Goal: Task Accomplishment & Management: Manage account settings

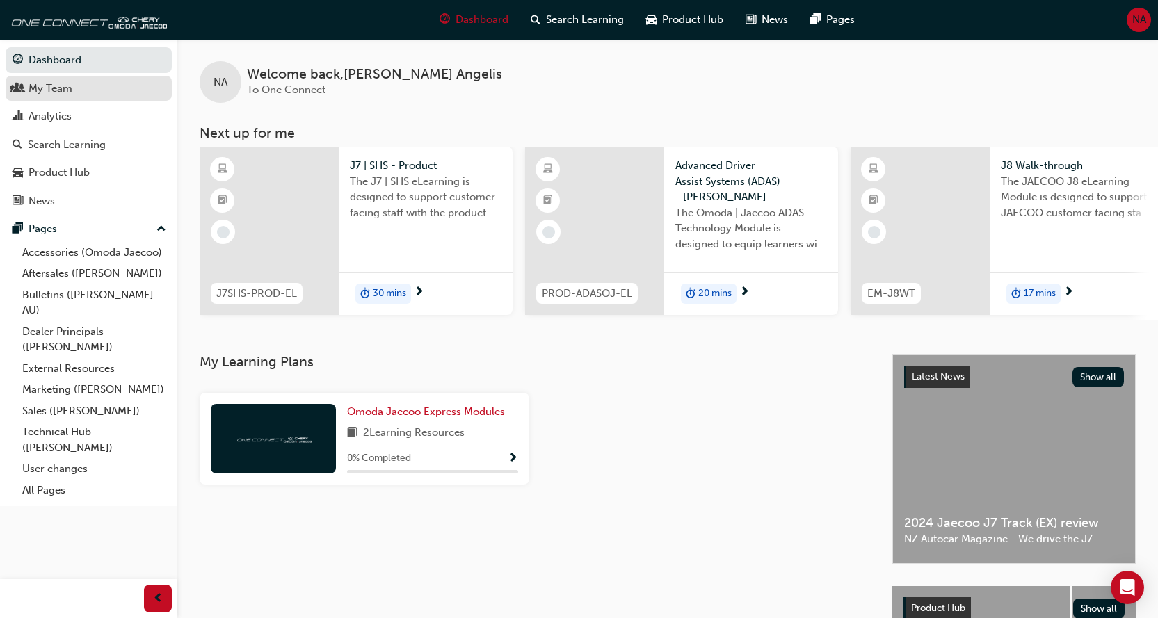
click at [63, 91] on div "My Team" at bounding box center [51, 89] width 44 height 16
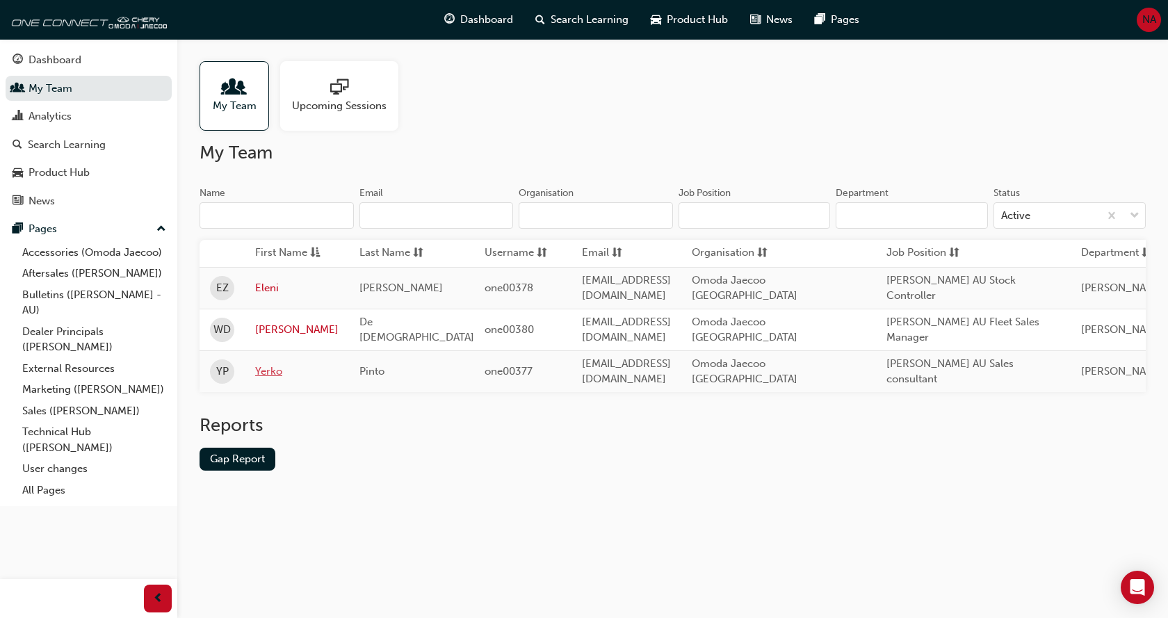
click at [265, 364] on link "Yerko" at bounding box center [296, 372] width 83 height 16
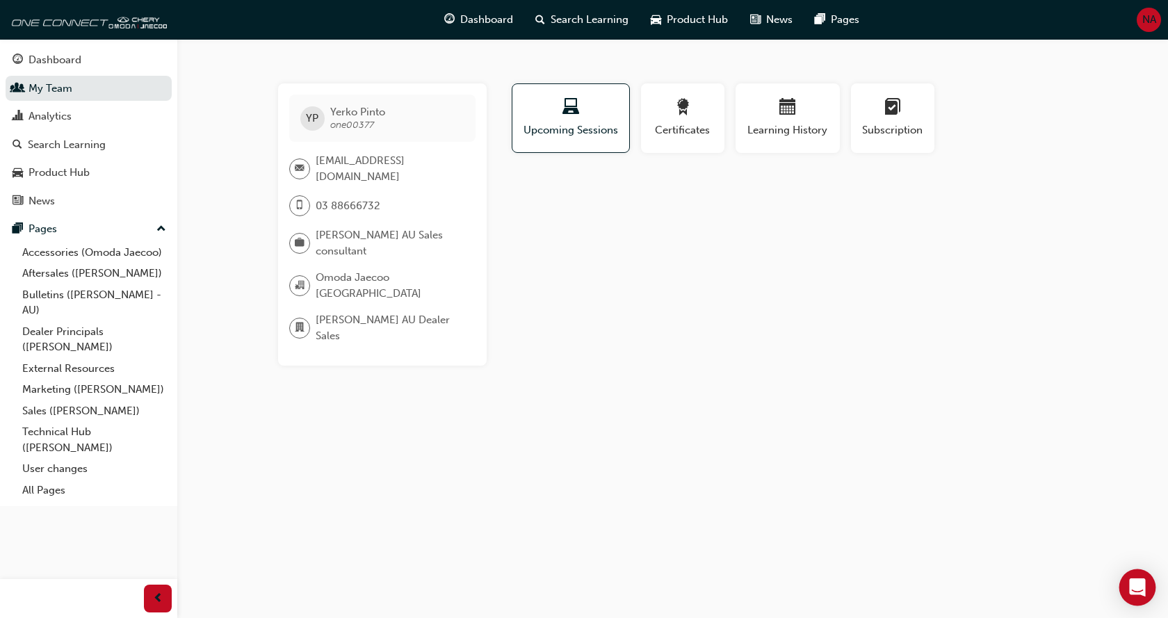
click at [1135, 592] on icon "Open Intercom Messenger" at bounding box center [1138, 588] width 18 height 18
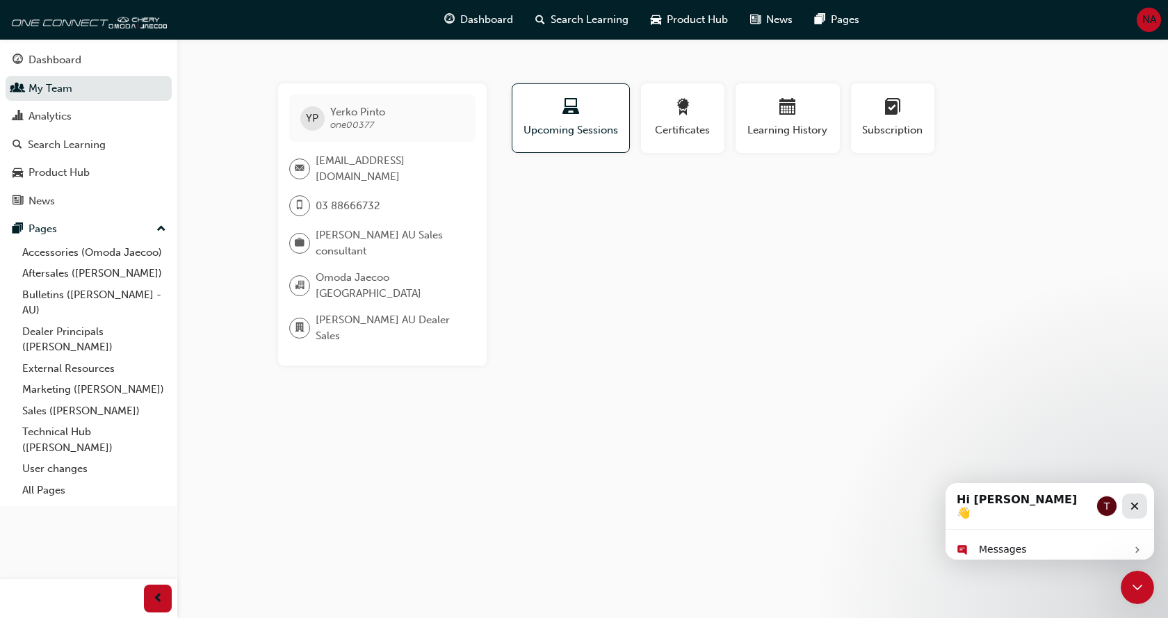
click at [1131, 495] on div "Close" at bounding box center [1134, 506] width 25 height 25
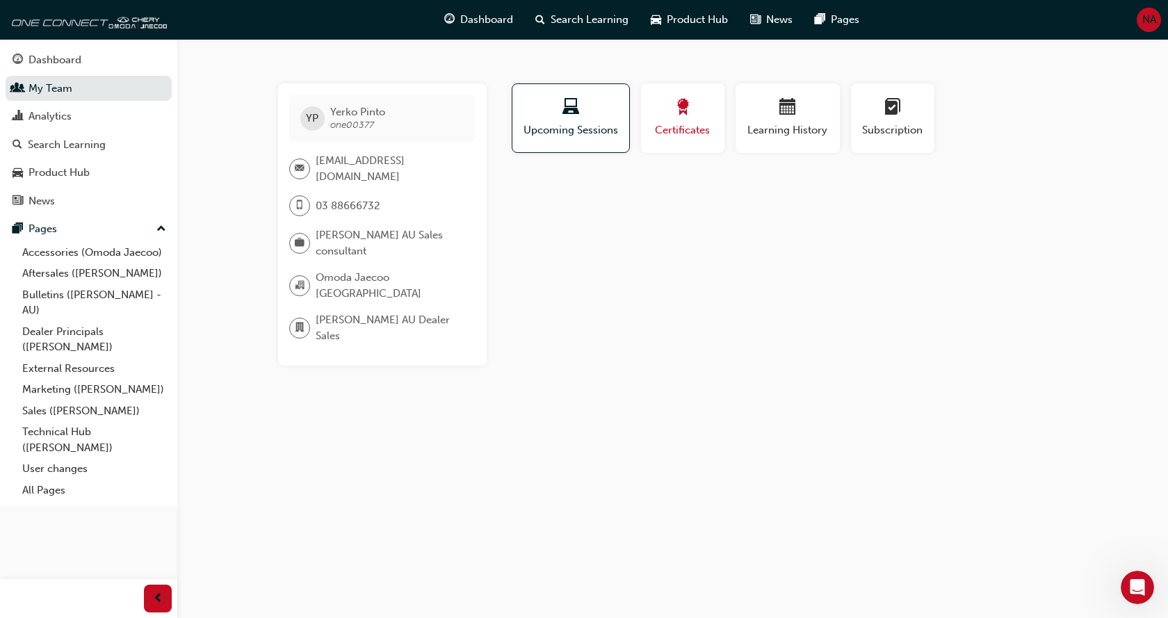
click at [690, 129] on span "Certificates" at bounding box center [683, 130] width 63 height 16
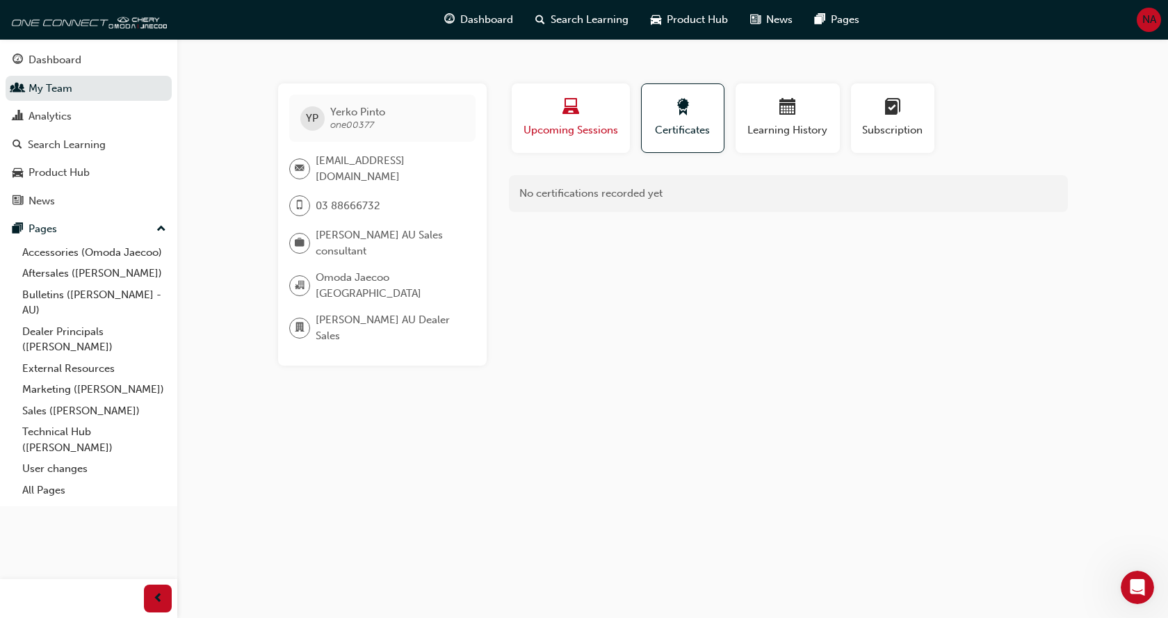
click at [591, 129] on span "Upcoming Sessions" at bounding box center [570, 130] width 97 height 16
click at [591, 129] on span "Upcoming Sessions" at bounding box center [571, 130] width 96 height 16
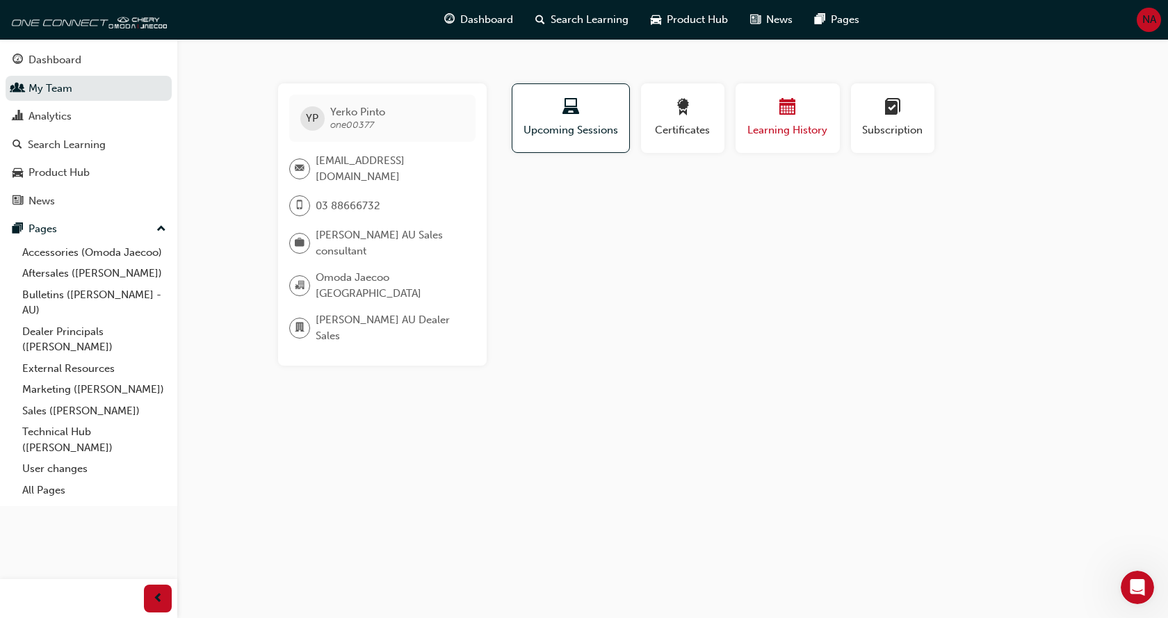
click at [784, 131] on span "Learning History" at bounding box center [787, 130] width 83 height 16
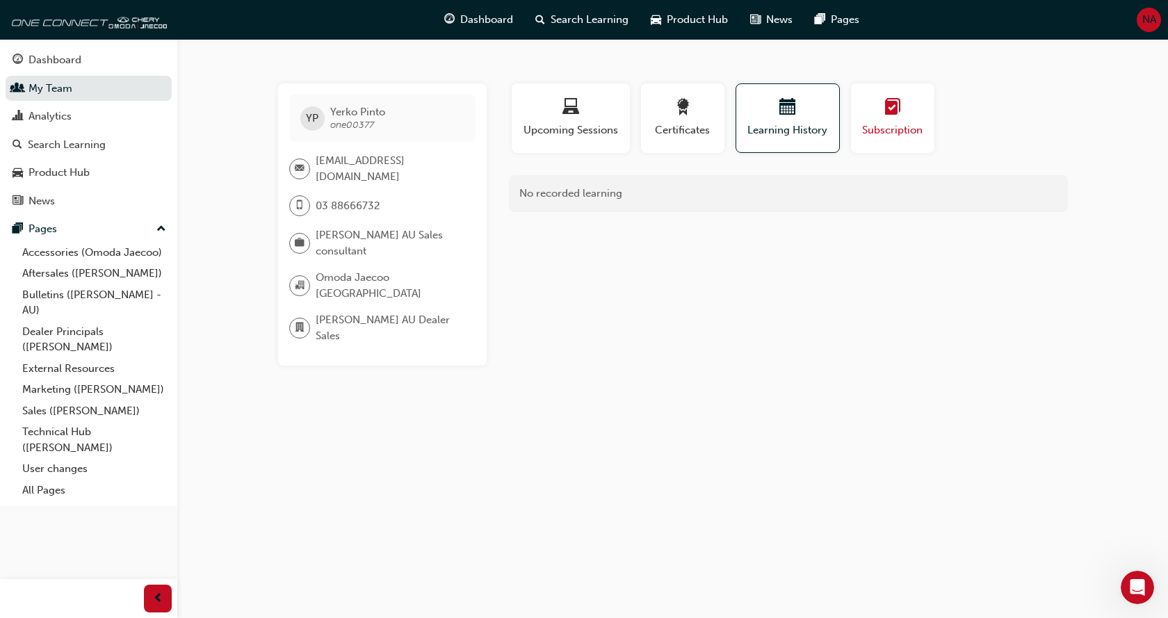
click at [899, 118] on span "learningplan-icon" at bounding box center [893, 108] width 17 height 19
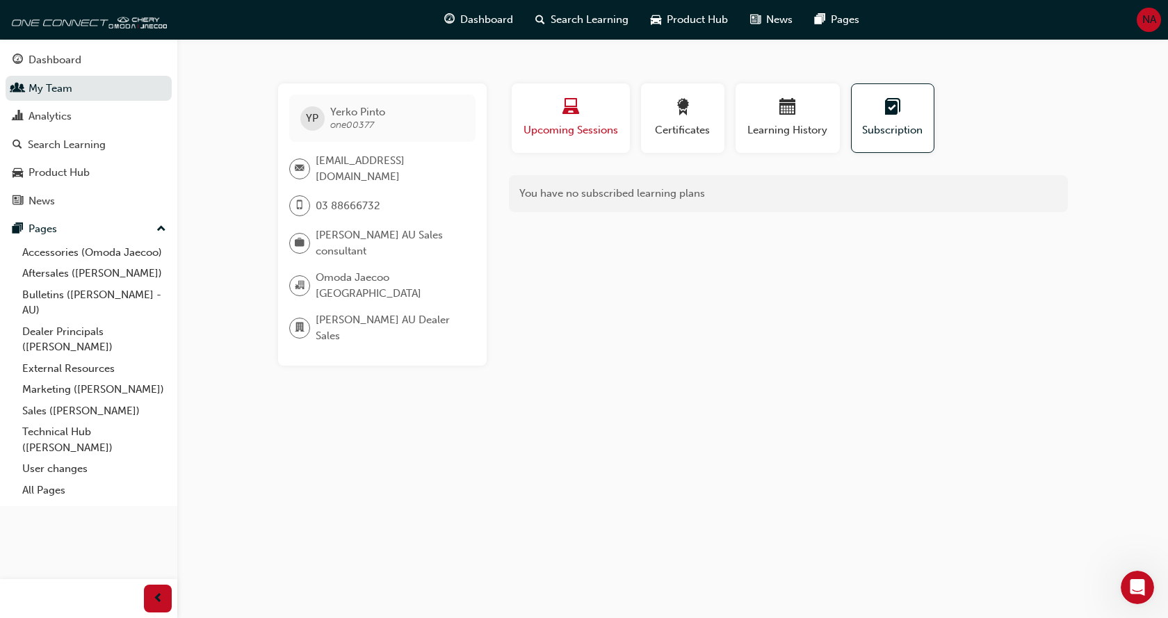
click at [566, 112] on span "laptop-icon" at bounding box center [571, 108] width 17 height 19
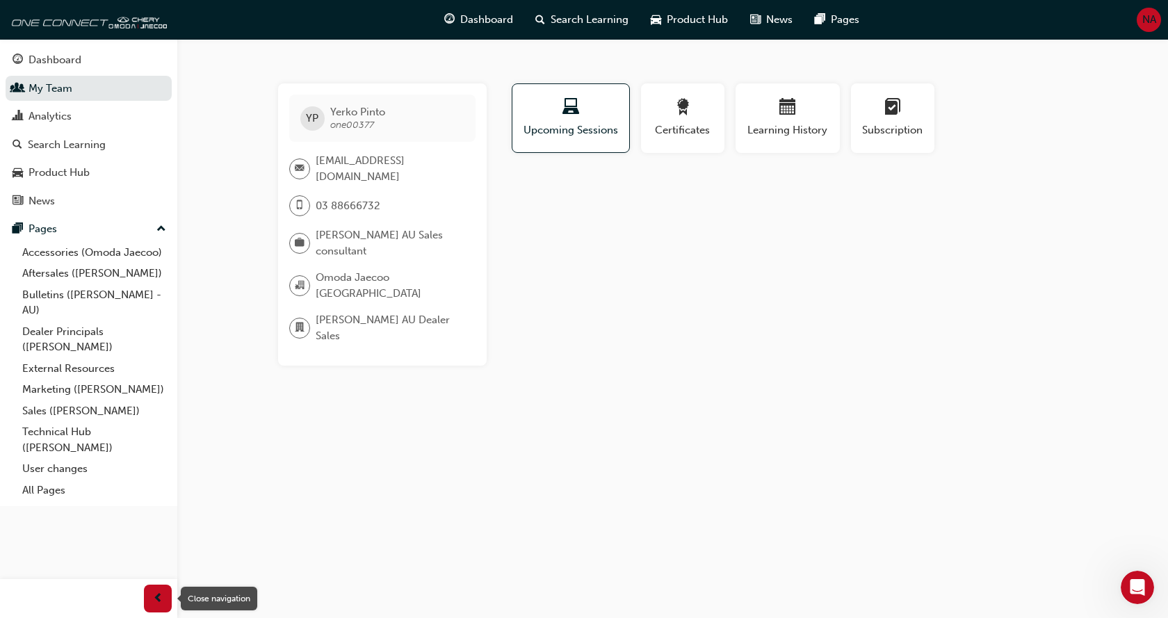
click at [163, 607] on span "prev-icon" at bounding box center [158, 598] width 10 height 17
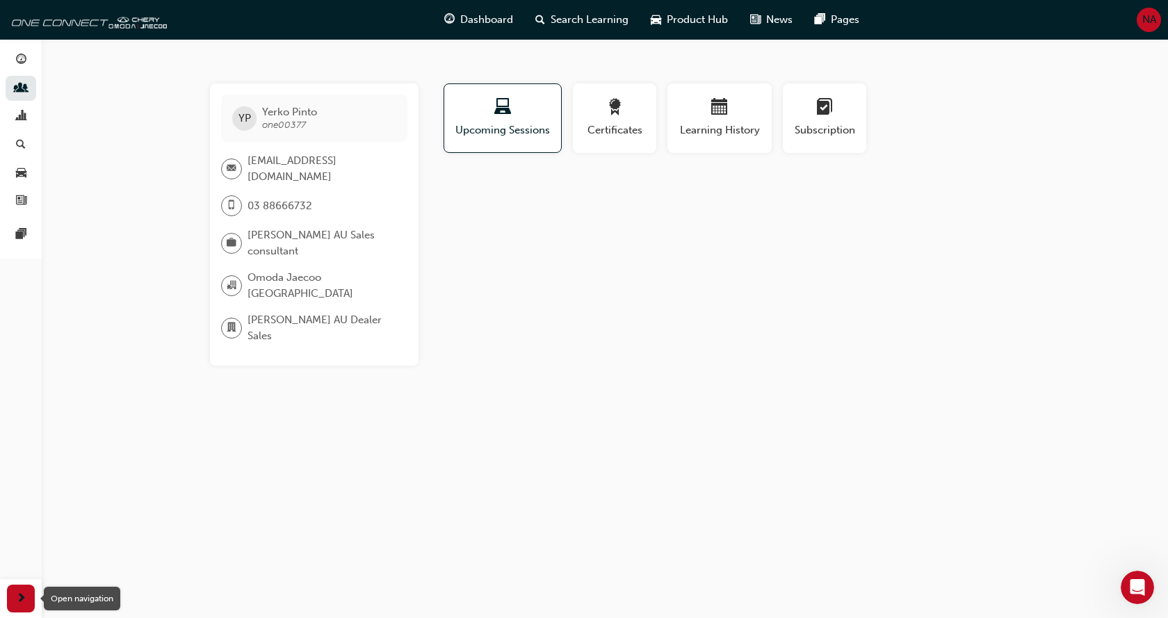
click at [26, 595] on span "next-icon" at bounding box center [21, 598] width 10 height 17
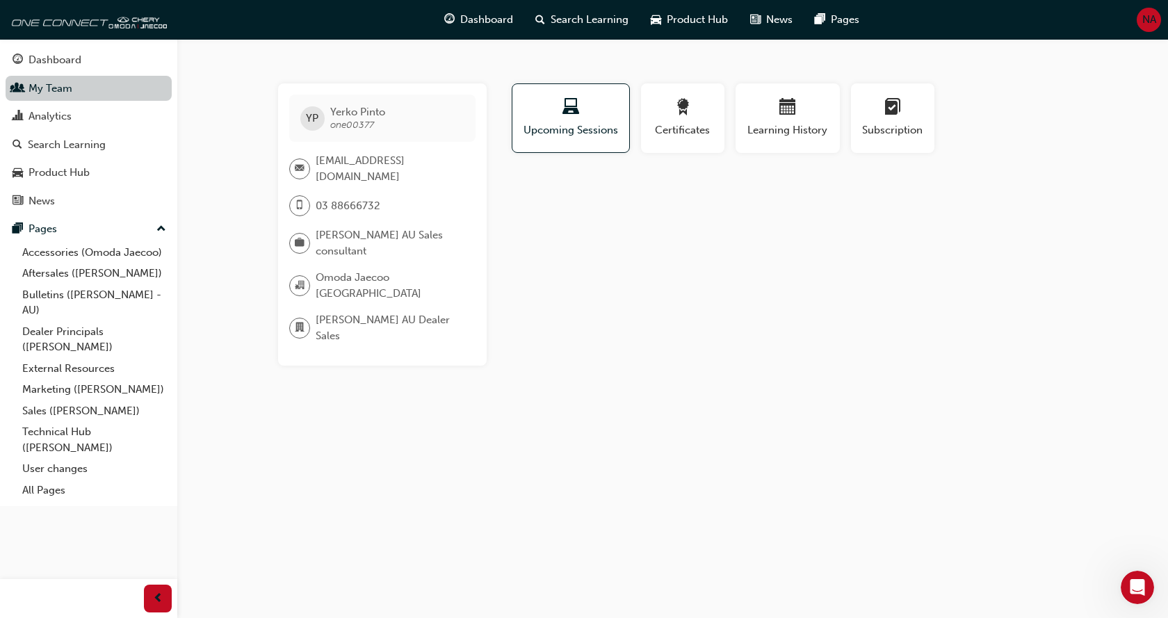
click at [110, 94] on link "My Team" at bounding box center [89, 89] width 166 height 26
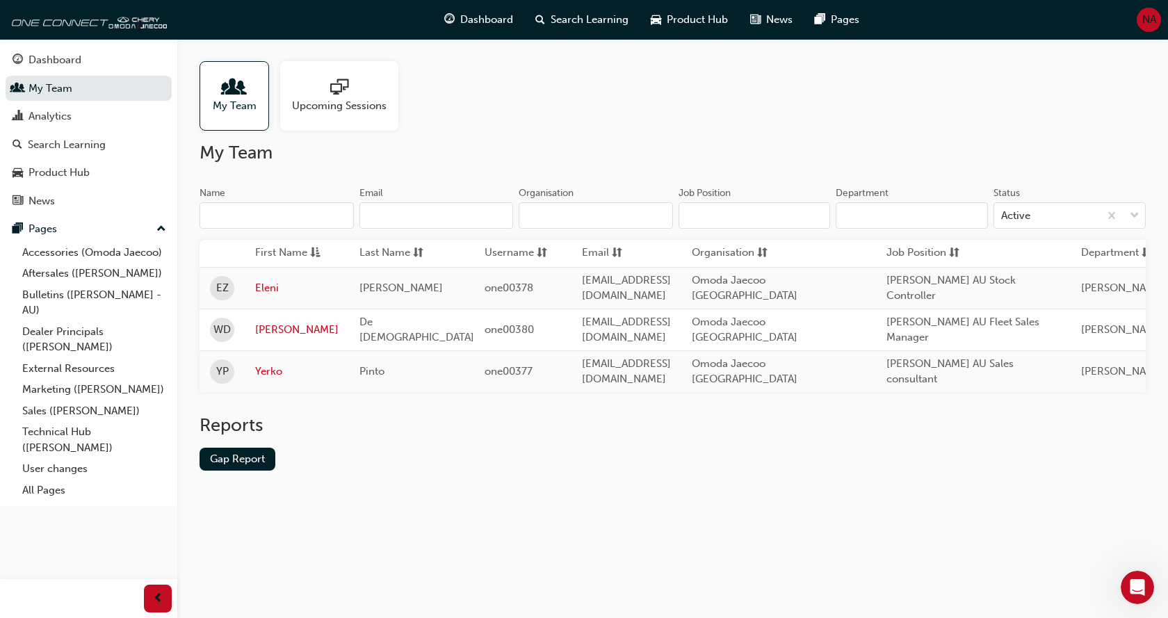
click at [241, 210] on input "Name" at bounding box center [277, 215] width 154 height 26
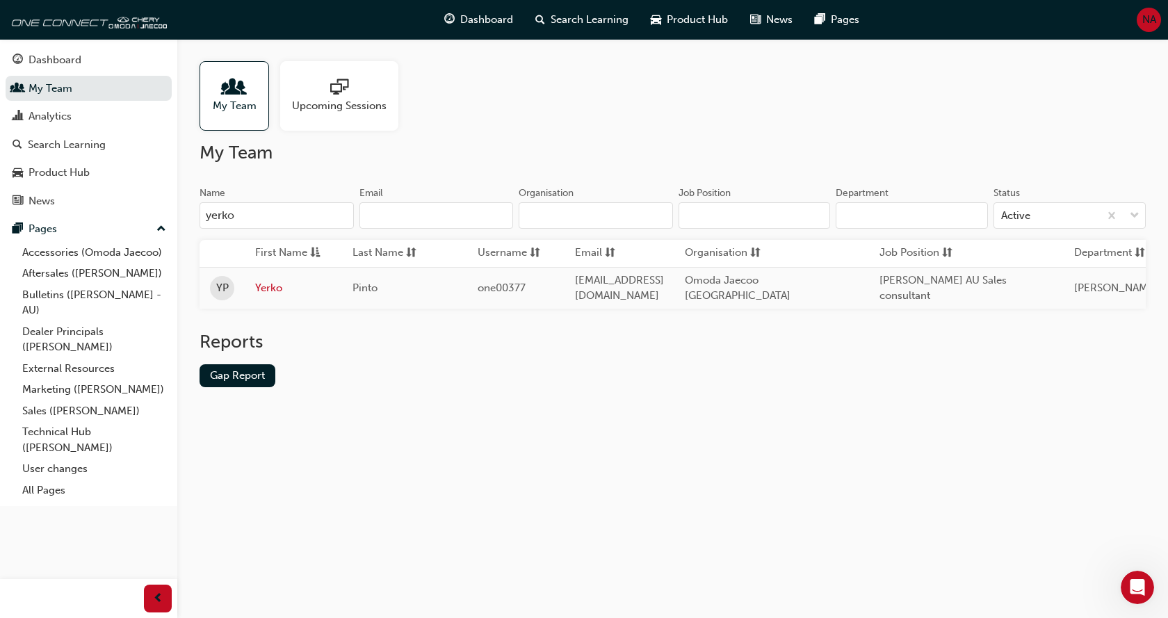
type input "yerko"
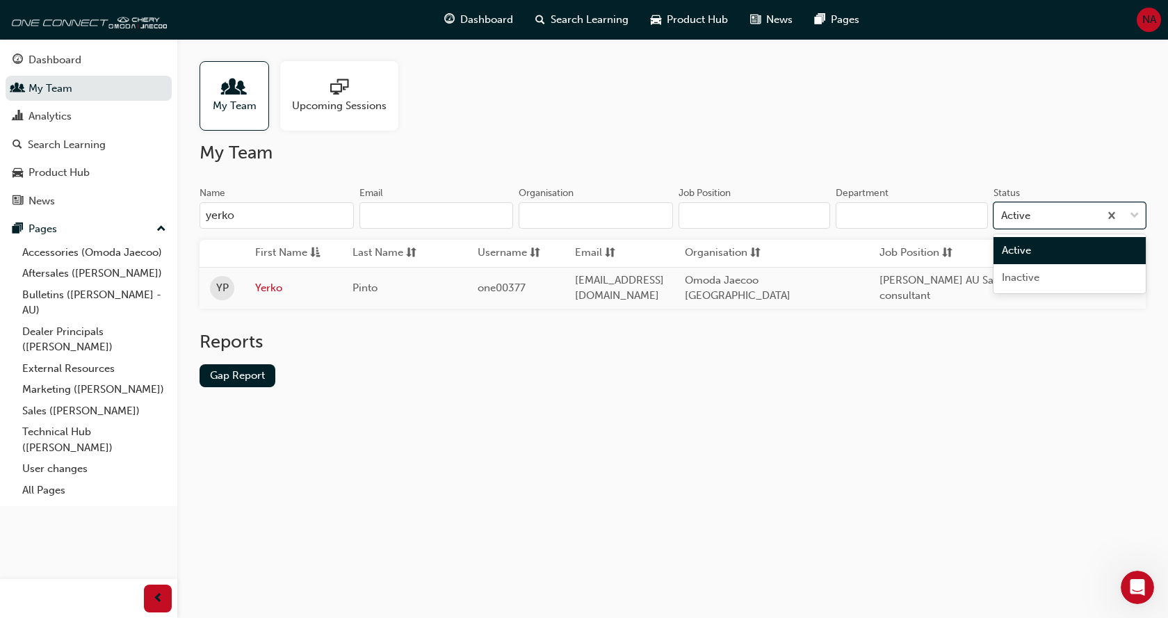
click at [1136, 214] on span "down-icon" at bounding box center [1135, 216] width 10 height 18
click at [1003, 214] on input "Status option Active focused, 1 of 2. 2 results available. Use Up and Down to c…" at bounding box center [1001, 215] width 1 height 12
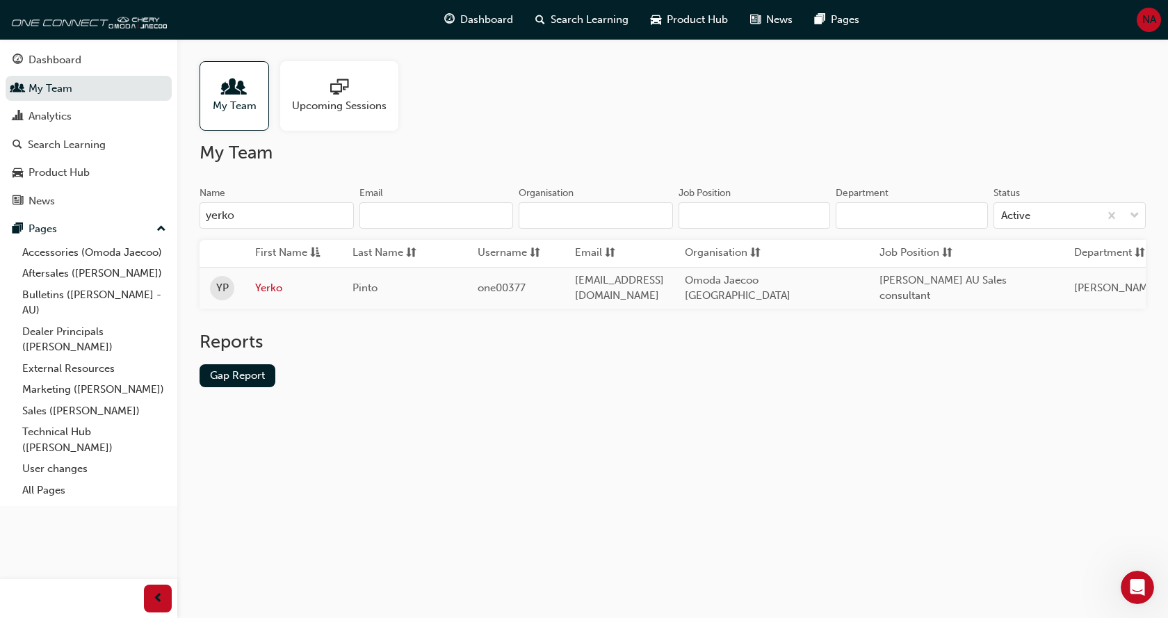
click at [855, 403] on div "Reports Gap Report" at bounding box center [673, 370] width 946 height 79
